Goal: Transaction & Acquisition: Purchase product/service

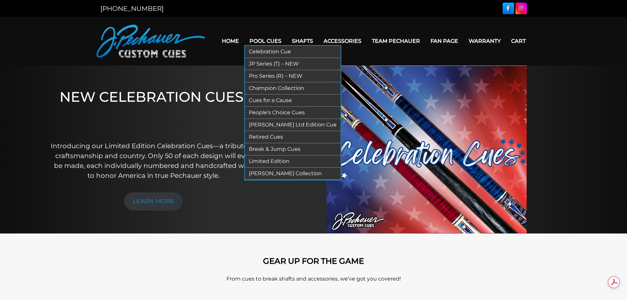
click at [273, 64] on link "JP Series (T) – NEW" at bounding box center [293, 64] width 96 height 12
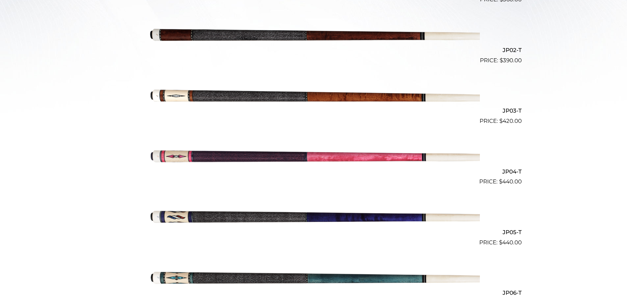
scroll to position [270, 0]
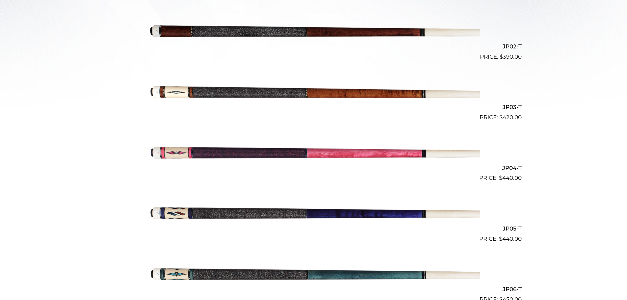
click at [515, 170] on h2 "JP04-T" at bounding box center [314, 168] width 416 height 12
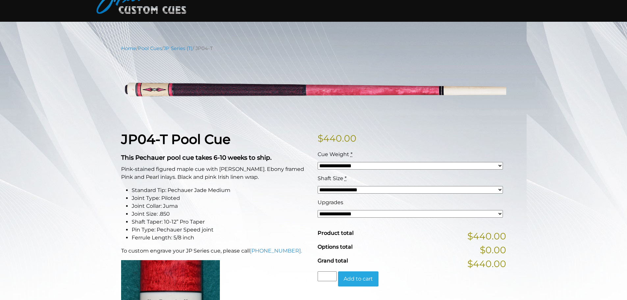
scroll to position [17, 0]
